Goal: Information Seeking & Learning: Learn about a topic

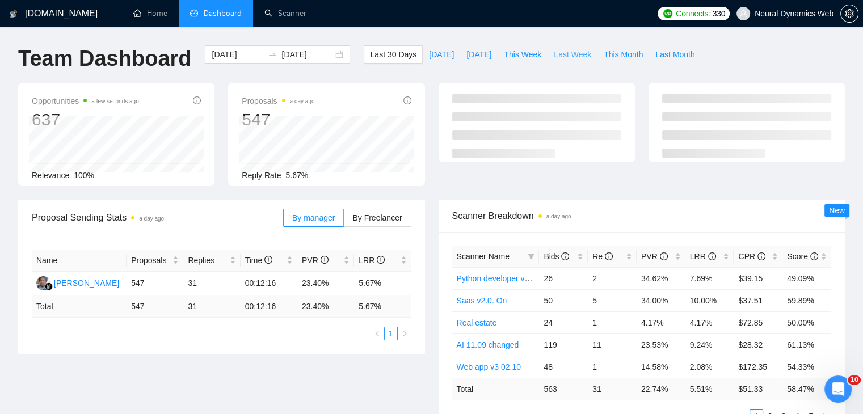
click at [554, 53] on span "Last Week" at bounding box center [572, 54] width 37 height 12
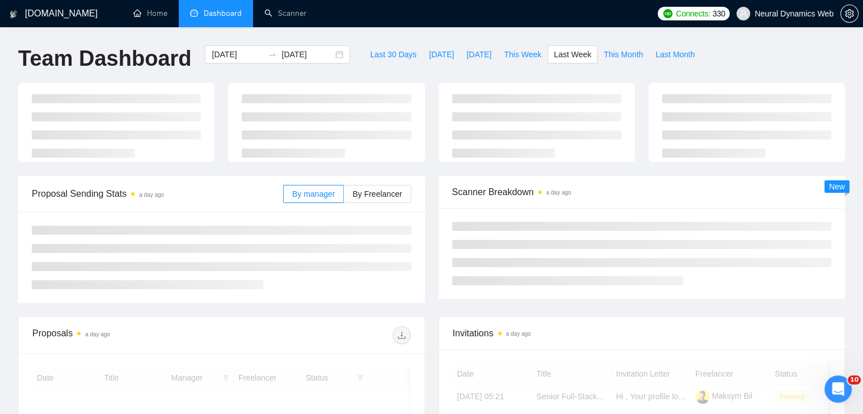
type input "2025-10-06"
type input "2025-10-12"
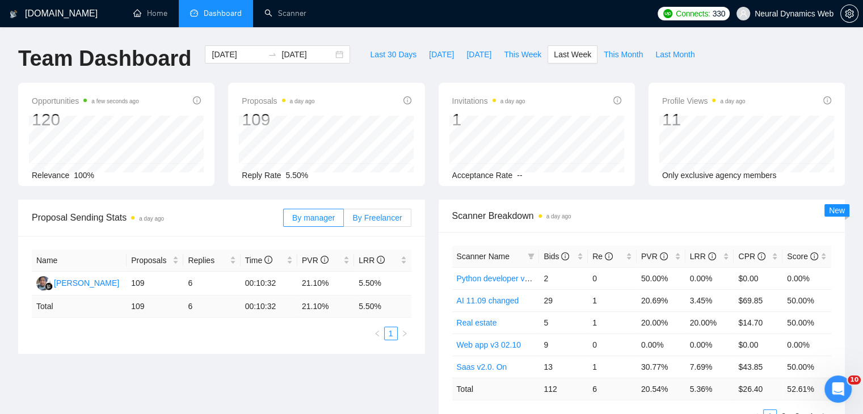
click at [366, 216] on span "By Freelancer" at bounding box center [376, 217] width 49 height 9
click at [344, 221] on input "By Freelancer" at bounding box center [344, 221] width 0 height 0
click at [509, 54] on span "This Week" at bounding box center [522, 54] width 37 height 12
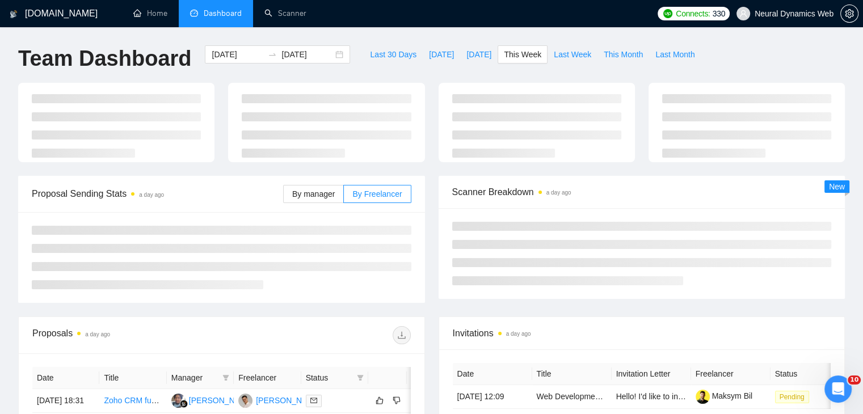
type input "[DATE]"
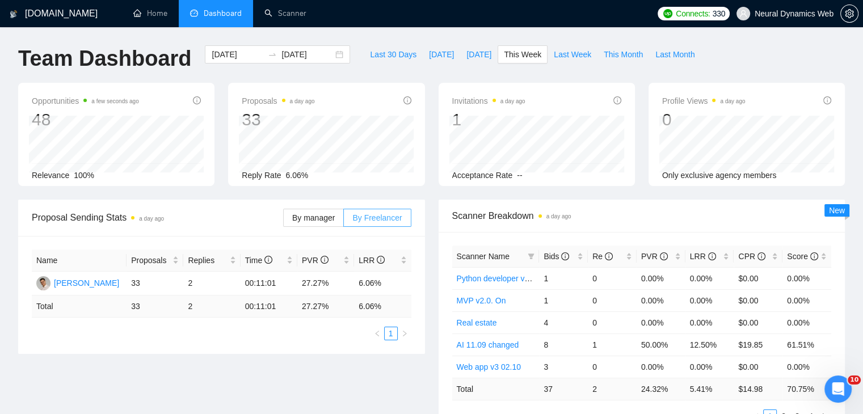
click at [378, 221] on span "By Freelancer" at bounding box center [376, 217] width 49 height 9
click at [344, 221] on input "By Freelancer" at bounding box center [344, 221] width 0 height 0
click at [583, 256] on div "Bids" at bounding box center [563, 256] width 40 height 12
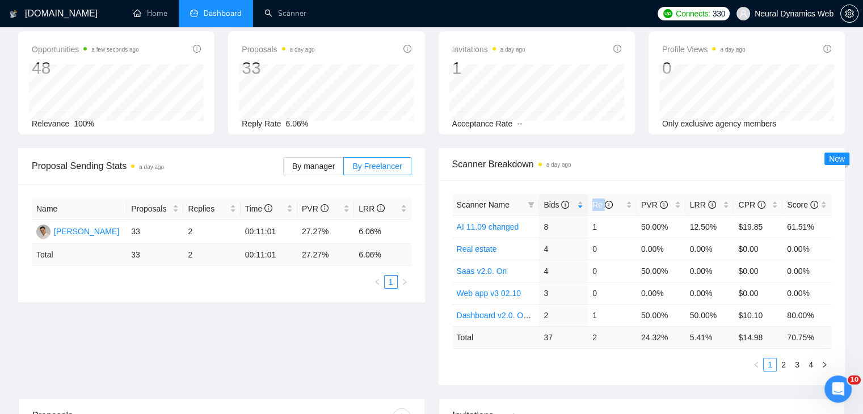
scroll to position [113, 0]
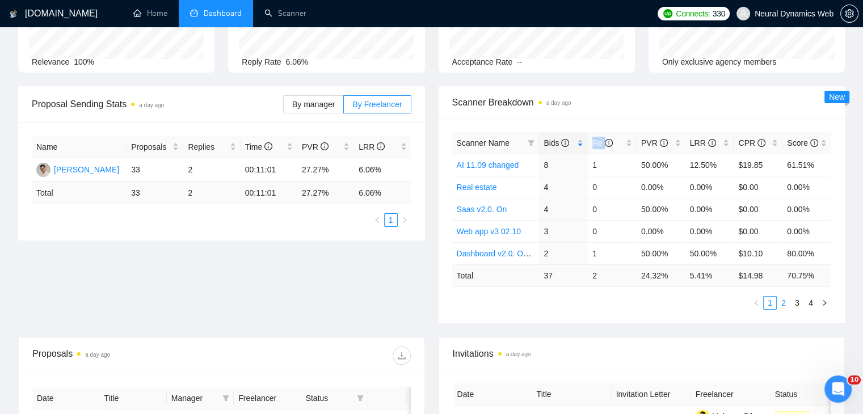
click at [783, 297] on link "2" at bounding box center [783, 303] width 12 height 12
click at [796, 302] on link "3" at bounding box center [797, 303] width 12 height 12
click at [806, 302] on link "4" at bounding box center [810, 303] width 12 height 12
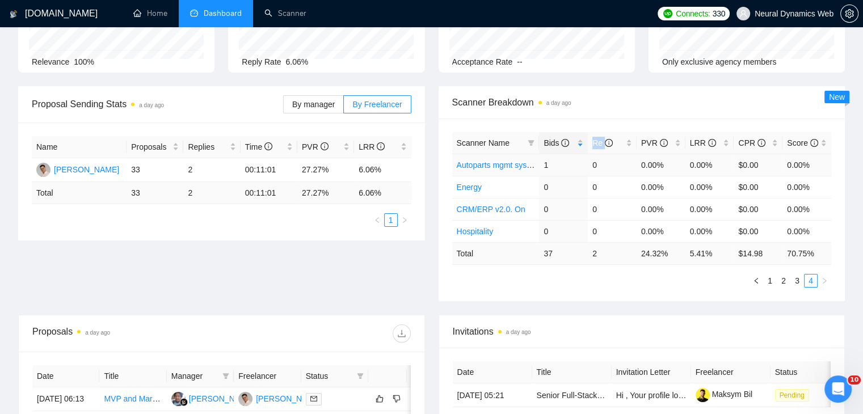
click at [492, 167] on link "Autoparts mgmt system\crm" at bounding box center [506, 165] width 99 height 9
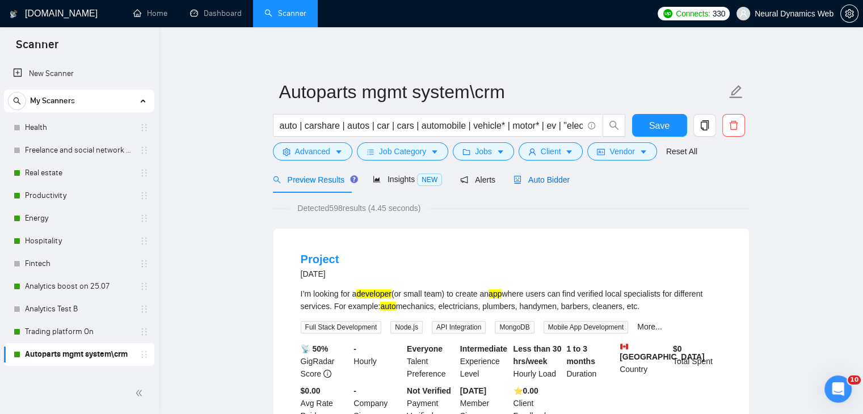
click at [543, 180] on span "Auto Bidder" at bounding box center [541, 179] width 56 height 9
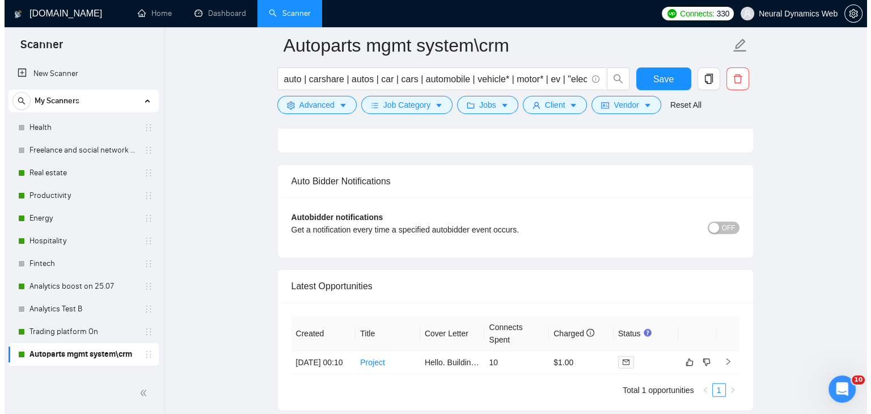
scroll to position [2829, 0]
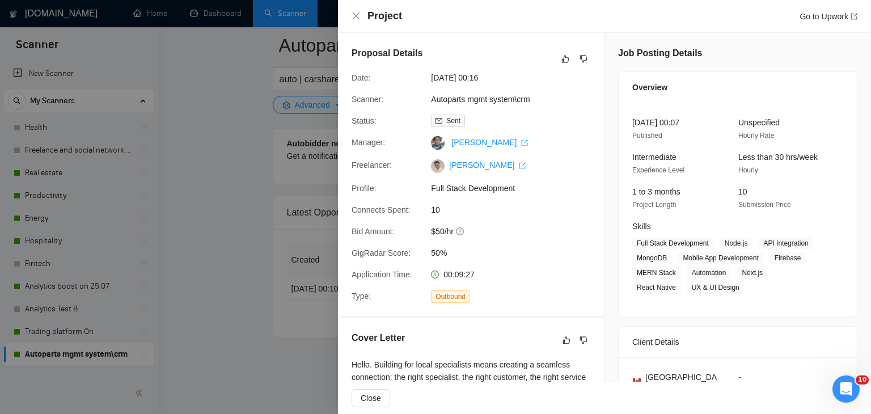
scroll to position [227, 0]
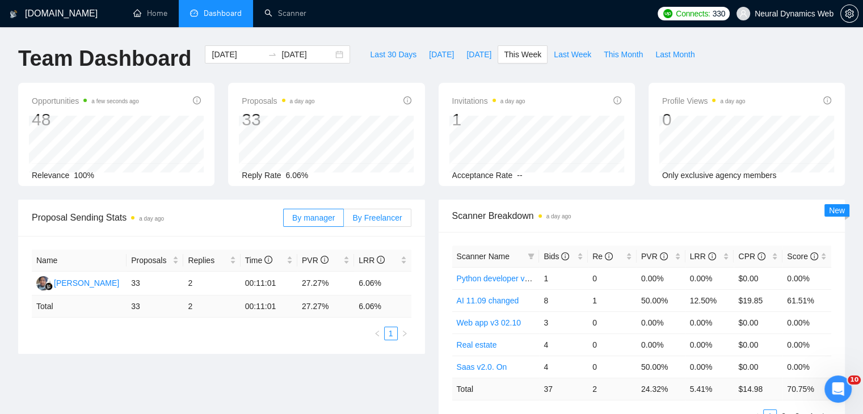
click at [366, 218] on span "By Freelancer" at bounding box center [376, 217] width 49 height 9
click at [344, 221] on input "By Freelancer" at bounding box center [344, 221] width 0 height 0
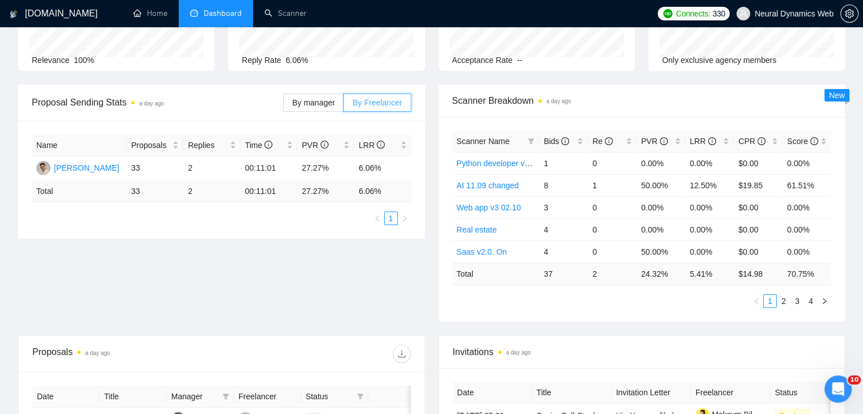
scroll to position [115, 0]
click at [674, 141] on div "PVR" at bounding box center [661, 142] width 40 height 12
click at [717, 138] on span "LRR" at bounding box center [705, 142] width 31 height 12
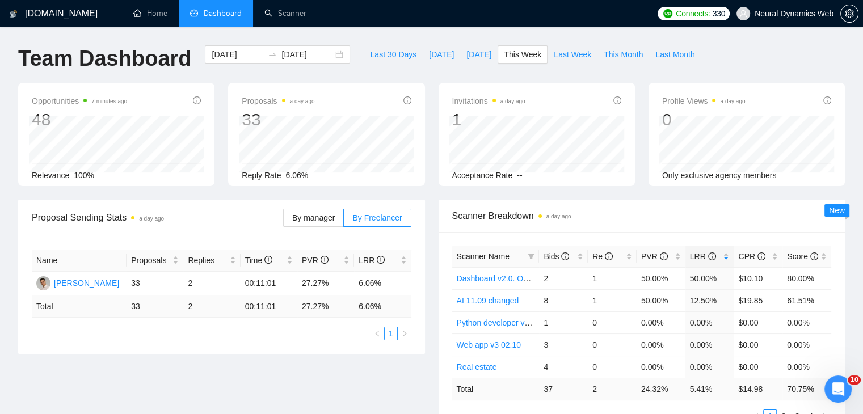
scroll to position [31, 0]
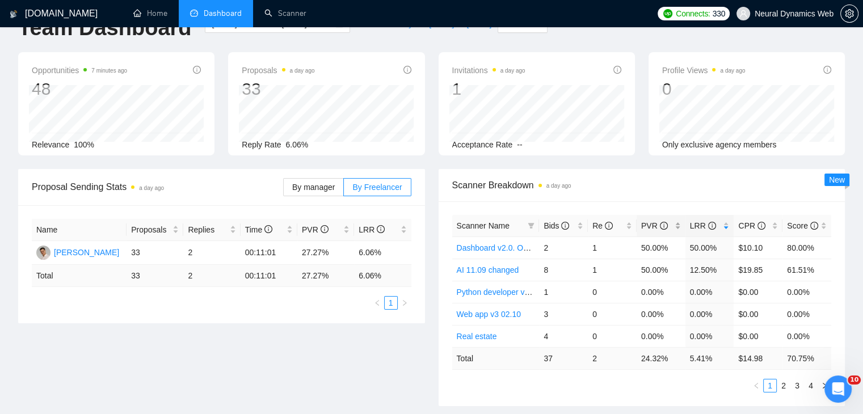
click at [675, 219] on div "PVR" at bounding box center [661, 225] width 40 height 12
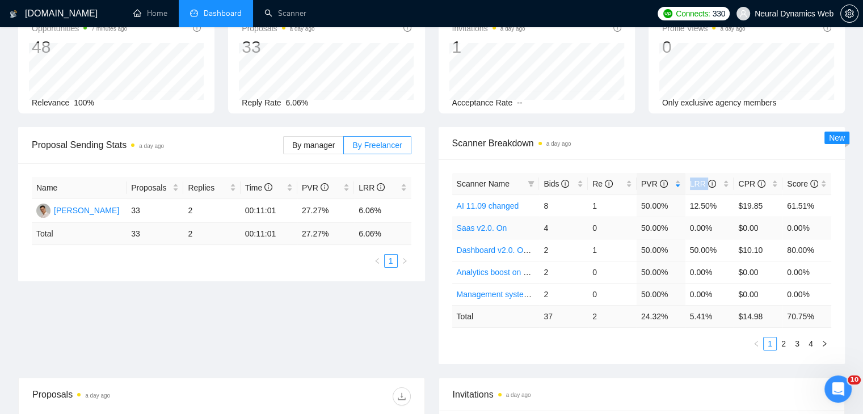
scroll to position [73, 0]
click at [786, 343] on link "2" at bounding box center [783, 343] width 12 height 12
click at [767, 341] on link "1" at bounding box center [769, 343] width 12 height 12
click at [780, 340] on link "2" at bounding box center [783, 343] width 12 height 12
click at [796, 340] on link "3" at bounding box center [797, 343] width 12 height 12
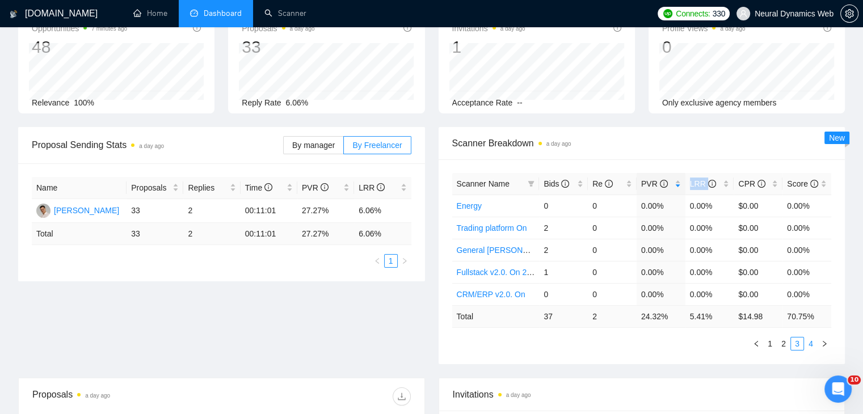
click at [809, 339] on link "4" at bounding box center [810, 343] width 12 height 12
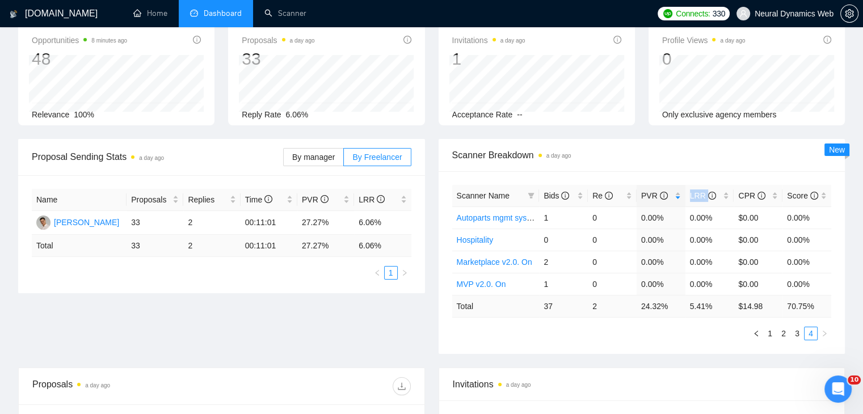
scroll to position [0, 0]
